Goal: Task Accomplishment & Management: Manage account settings

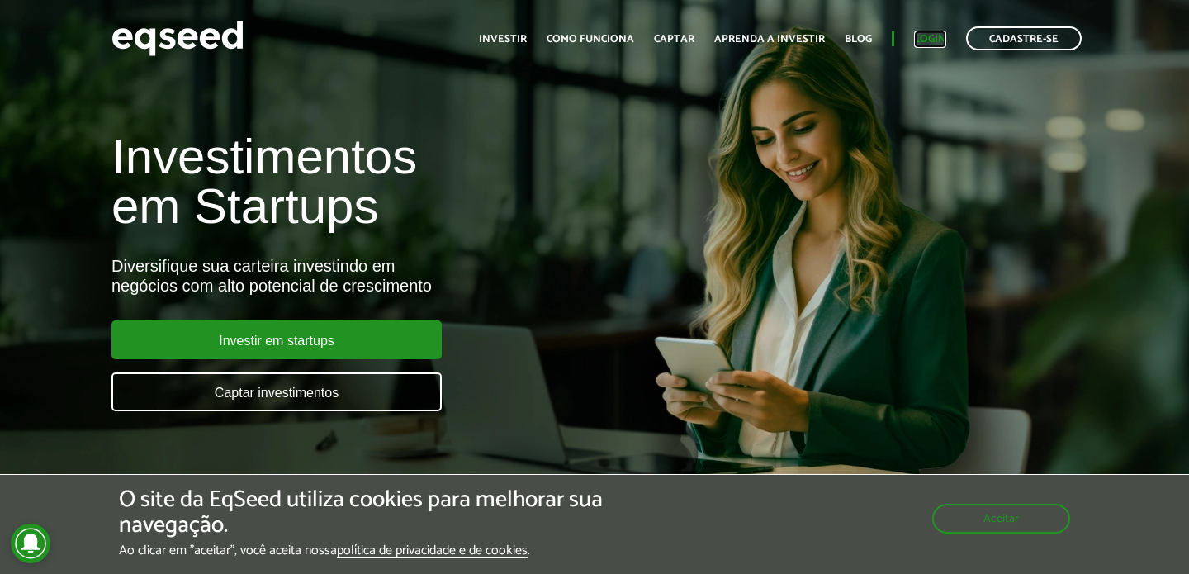
click at [937, 36] on link "Login" at bounding box center [930, 39] width 32 height 11
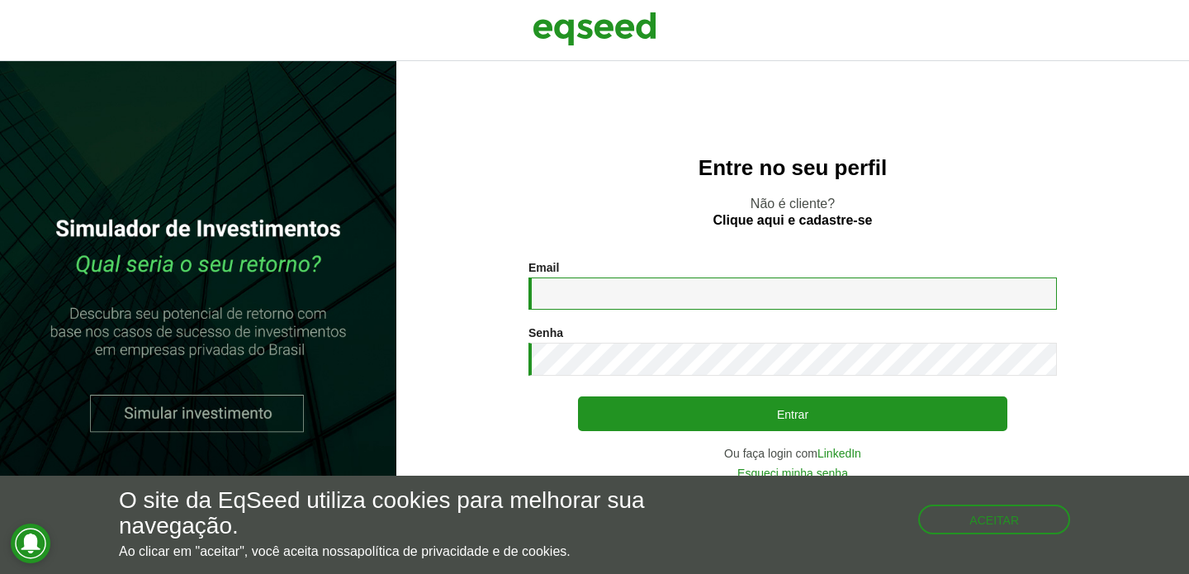
click at [780, 297] on input "Email *" at bounding box center [793, 294] width 529 height 32
type input "**********"
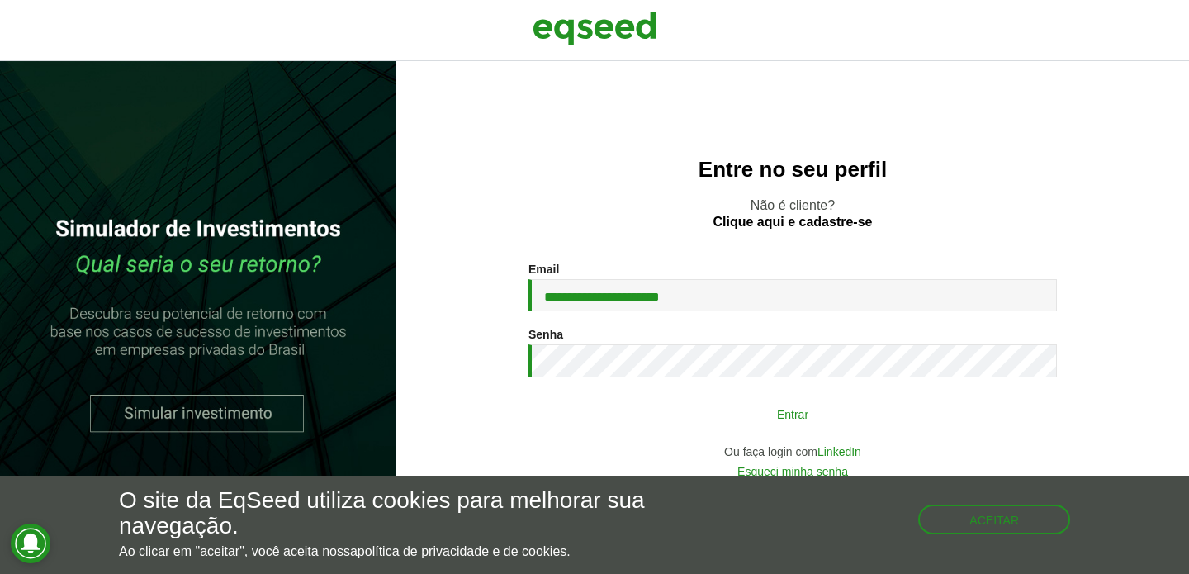
click at [768, 411] on button "Entrar" at bounding box center [792, 413] width 429 height 31
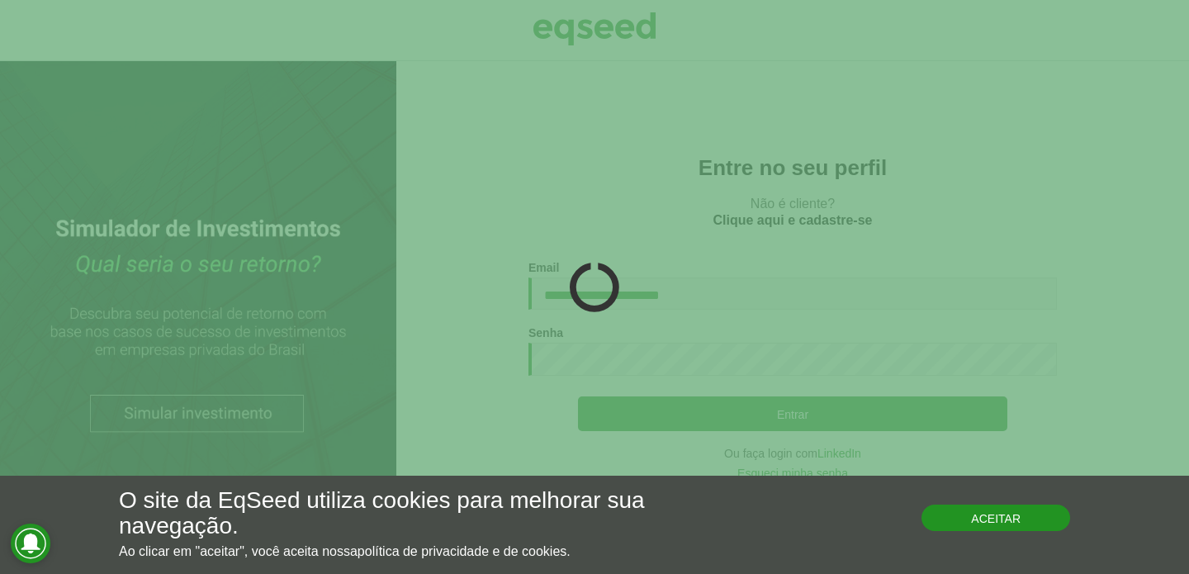
click at [966, 534] on div "O site da EqSeed utiliza cookies para melhorar sua navegação. Ao clicar em "ace…" at bounding box center [594, 523] width 951 height 71
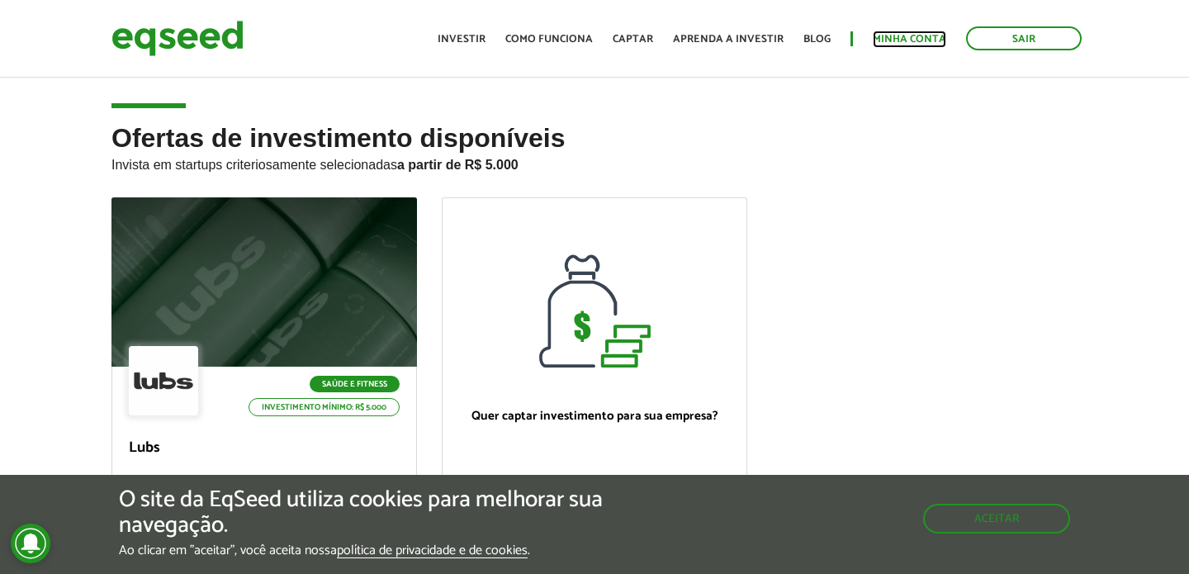
click at [908, 45] on link "Minha conta" at bounding box center [910, 39] width 74 height 11
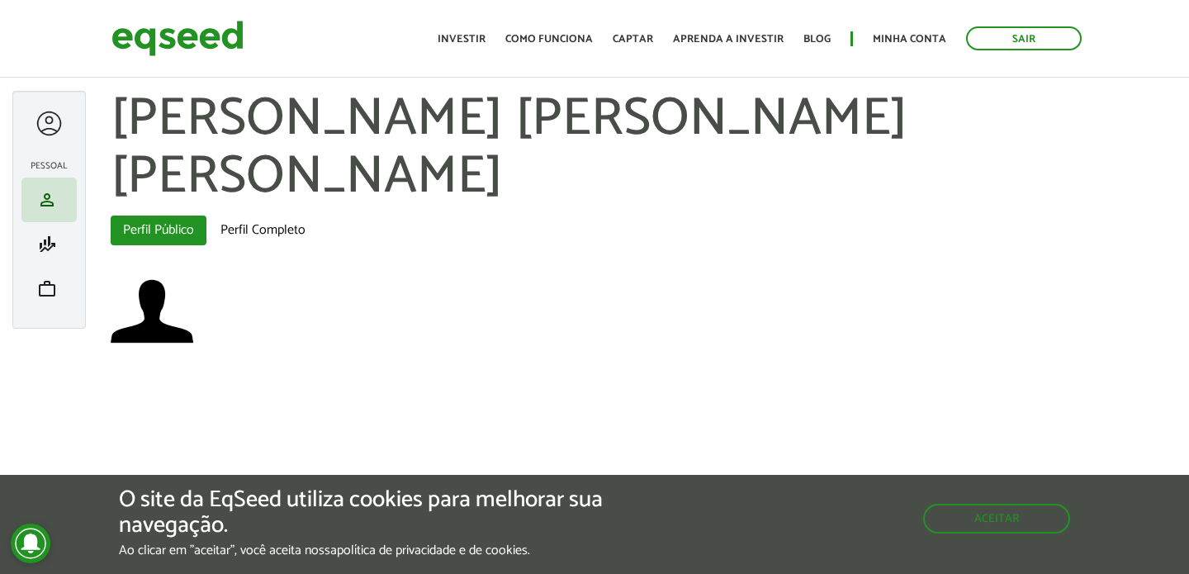
click at [60, 128] on div at bounding box center [49, 123] width 31 height 31
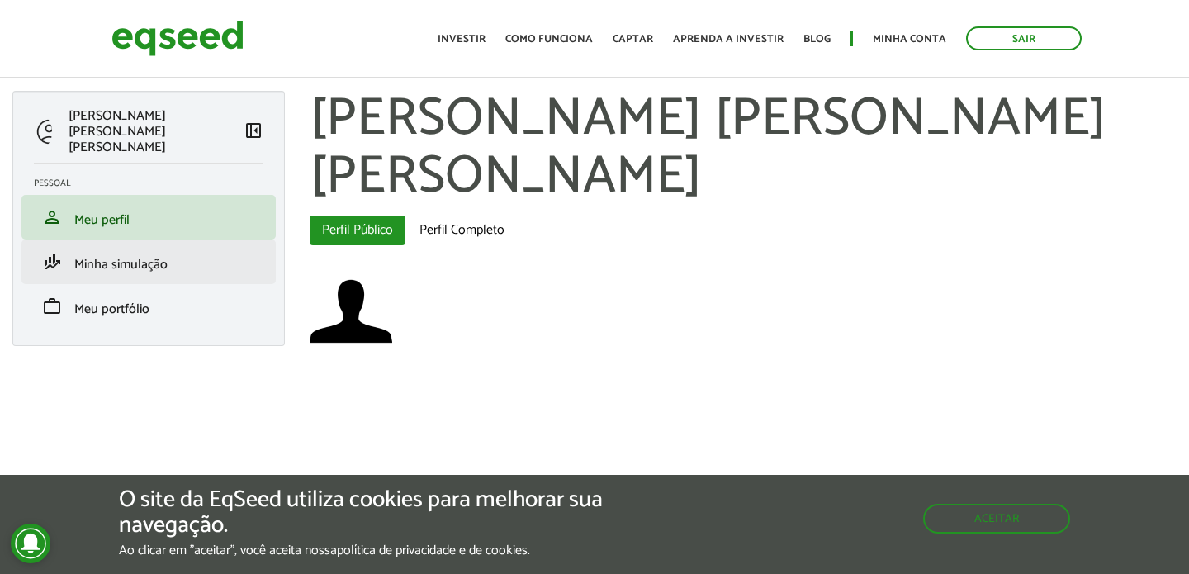
click at [96, 260] on li "finance_mode Minha simulação" at bounding box center [148, 262] width 254 height 45
click at [102, 254] on span "Minha simulação" at bounding box center [120, 265] width 93 height 22
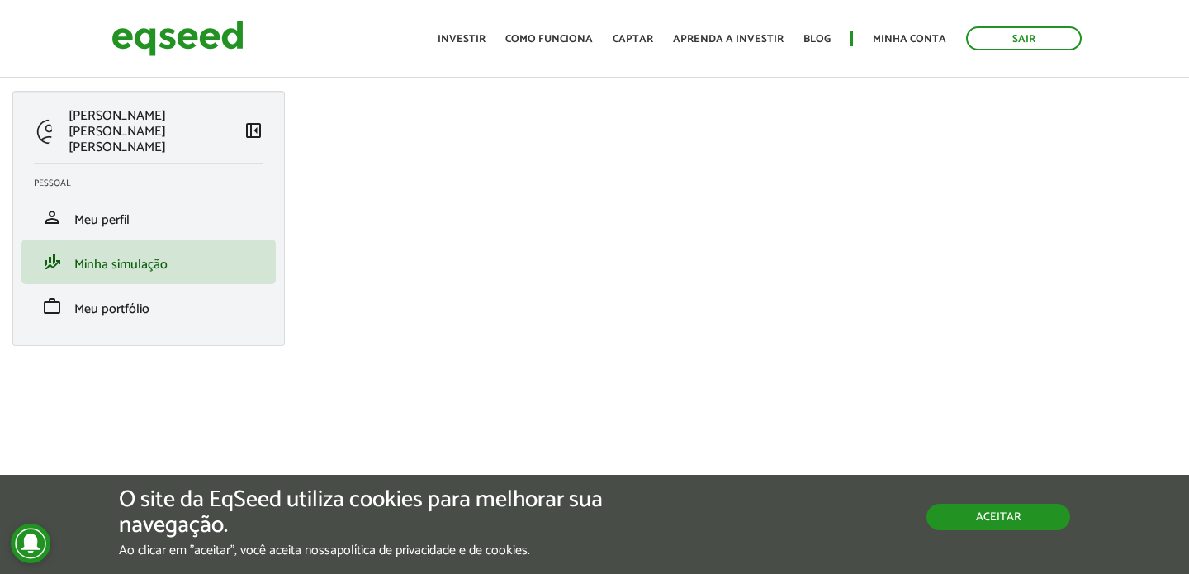
click at [972, 521] on button "Aceitar" at bounding box center [999, 517] width 144 height 26
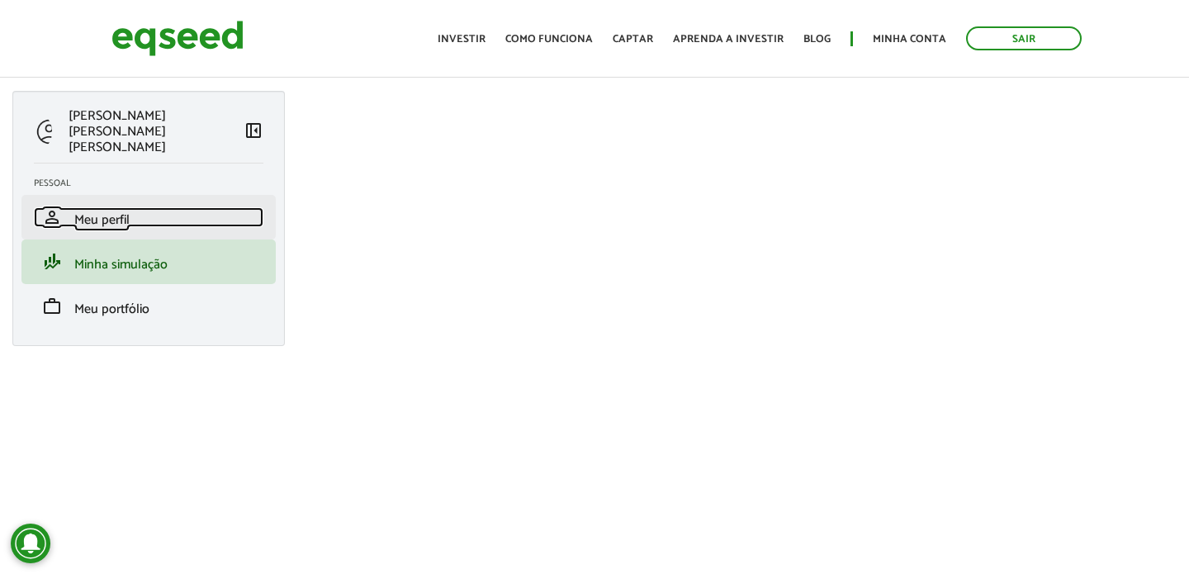
click at [185, 207] on link "person Meu perfil" at bounding box center [149, 217] width 230 height 20
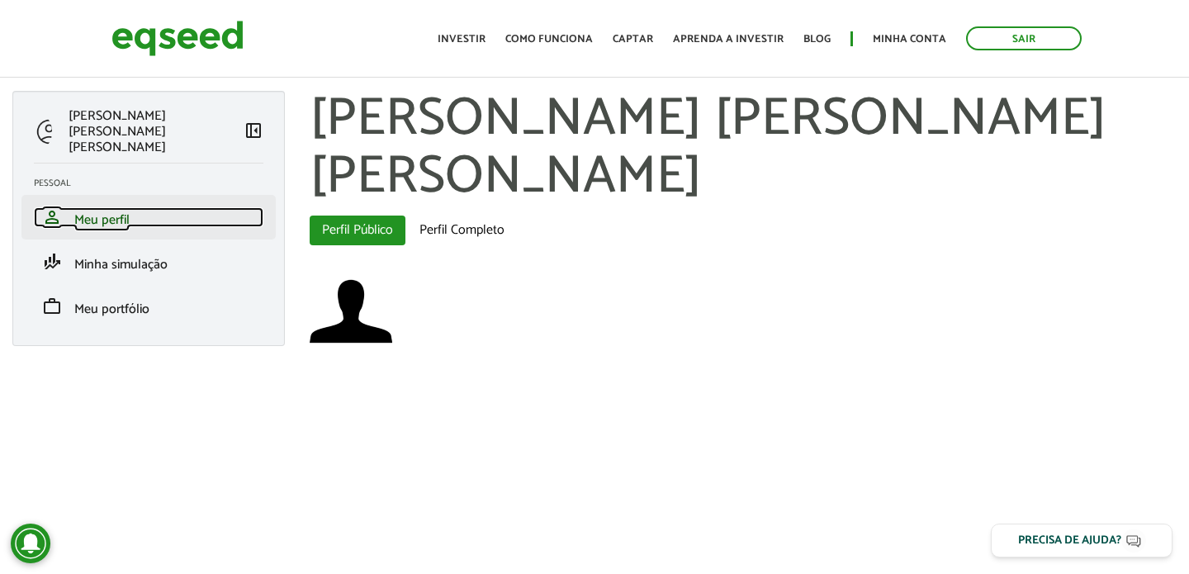
click at [155, 207] on link "person Meu perfil" at bounding box center [149, 217] width 230 height 20
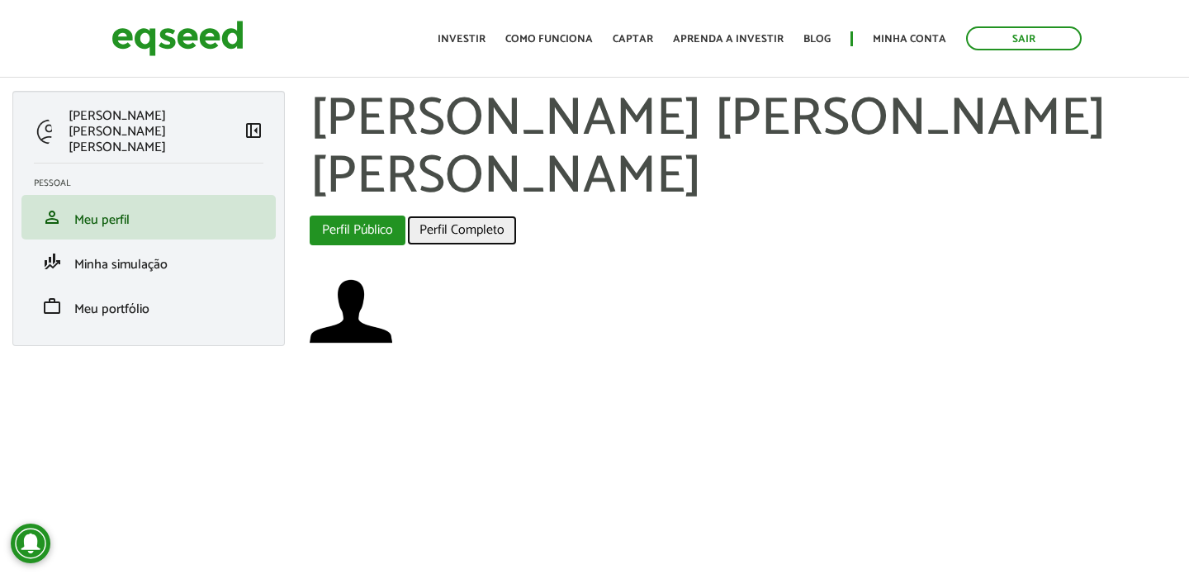
click at [469, 216] on link "Perfil Completo" at bounding box center [462, 231] width 110 height 30
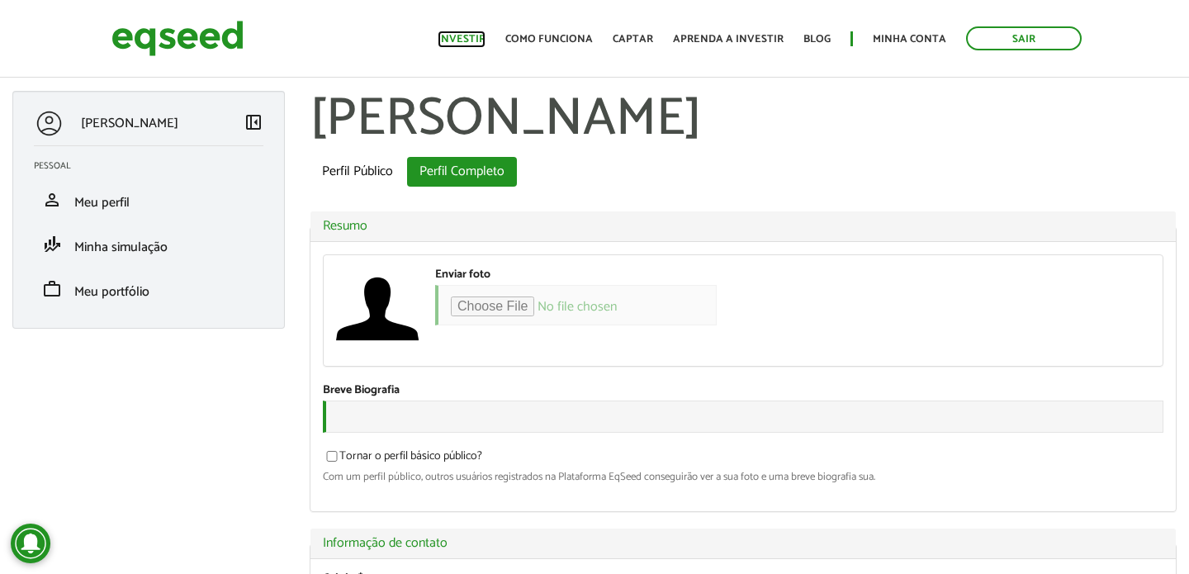
click at [486, 38] on link "Investir" at bounding box center [462, 39] width 48 height 11
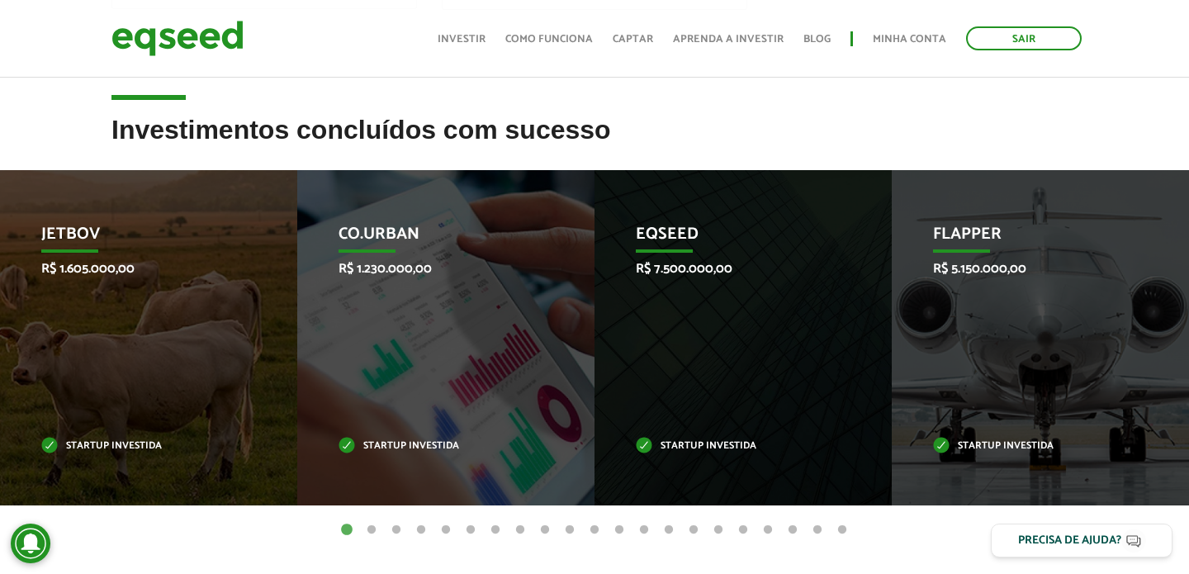
scroll to position [610, 0]
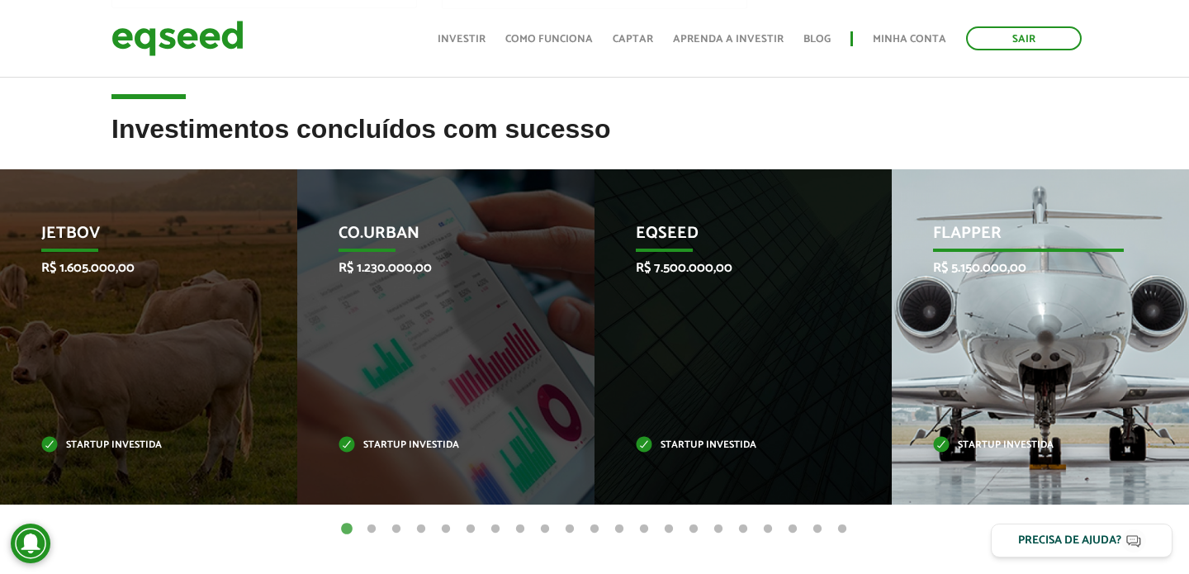
click at [960, 263] on p "R$ 5.150.000,00" at bounding box center [1028, 268] width 191 height 16
click at [1010, 441] on p "Startup investida" at bounding box center [1028, 445] width 191 height 9
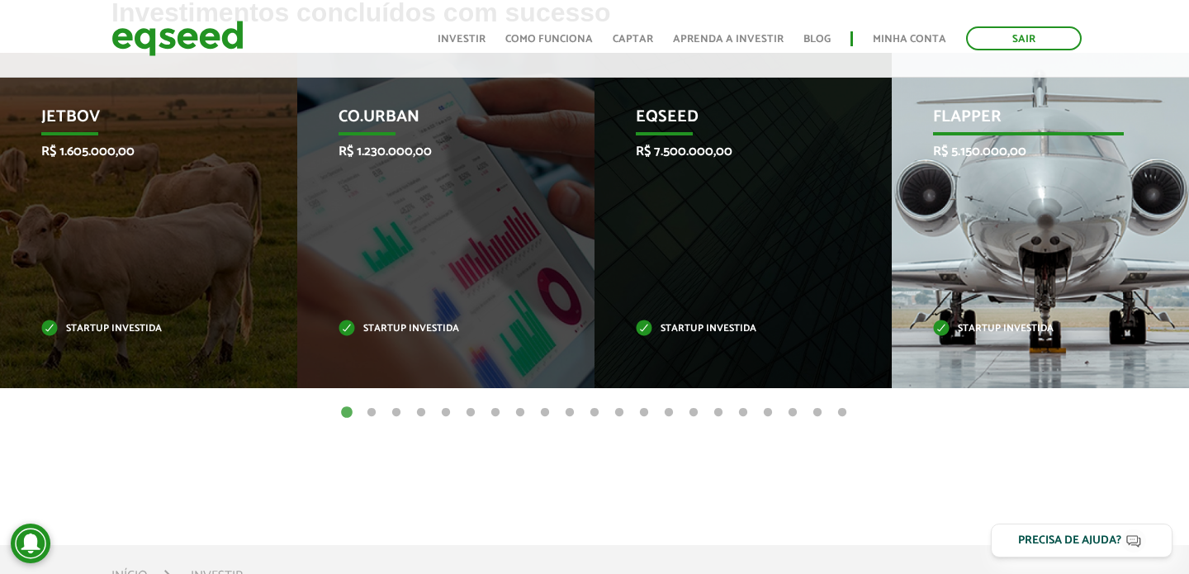
scroll to position [734, 0]
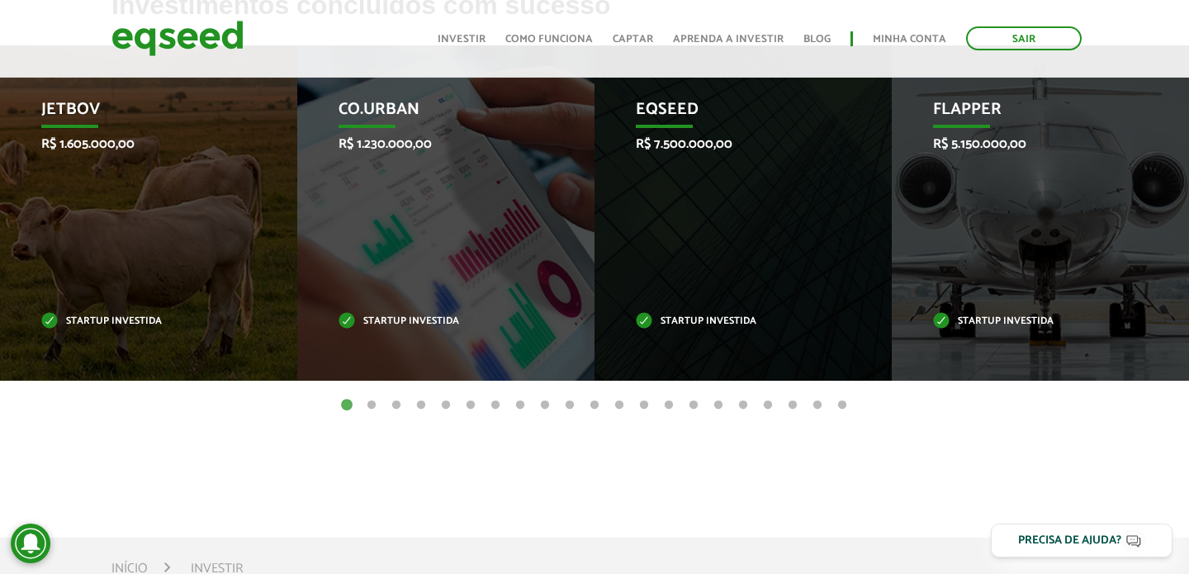
click at [372, 406] on button "2" at bounding box center [371, 405] width 17 height 17
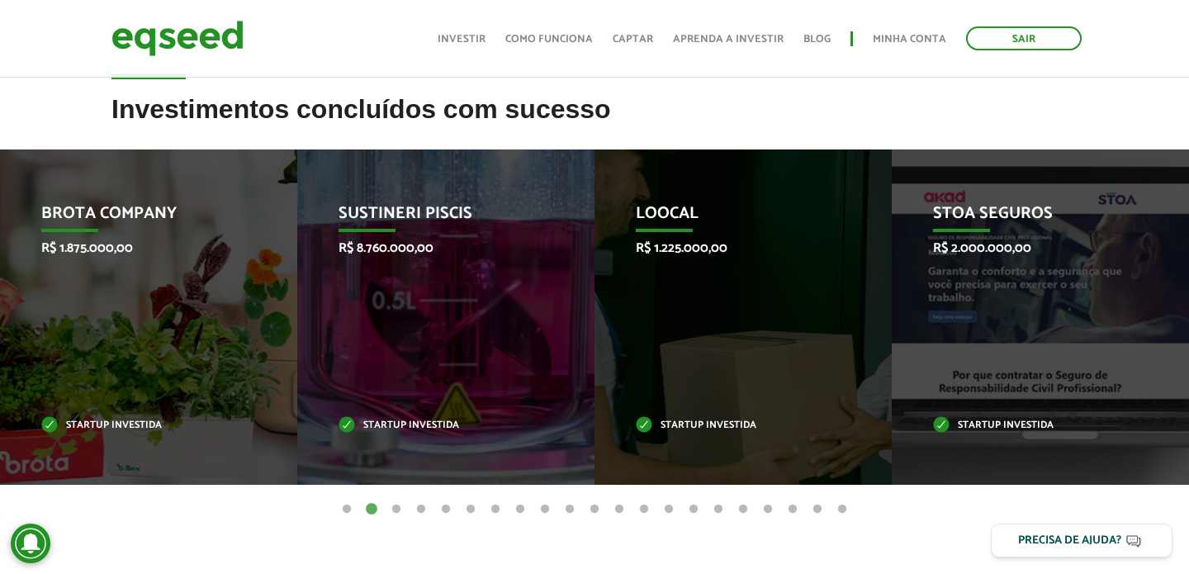
scroll to position [629, 0]
